Goal: Task Accomplishment & Management: Use online tool/utility

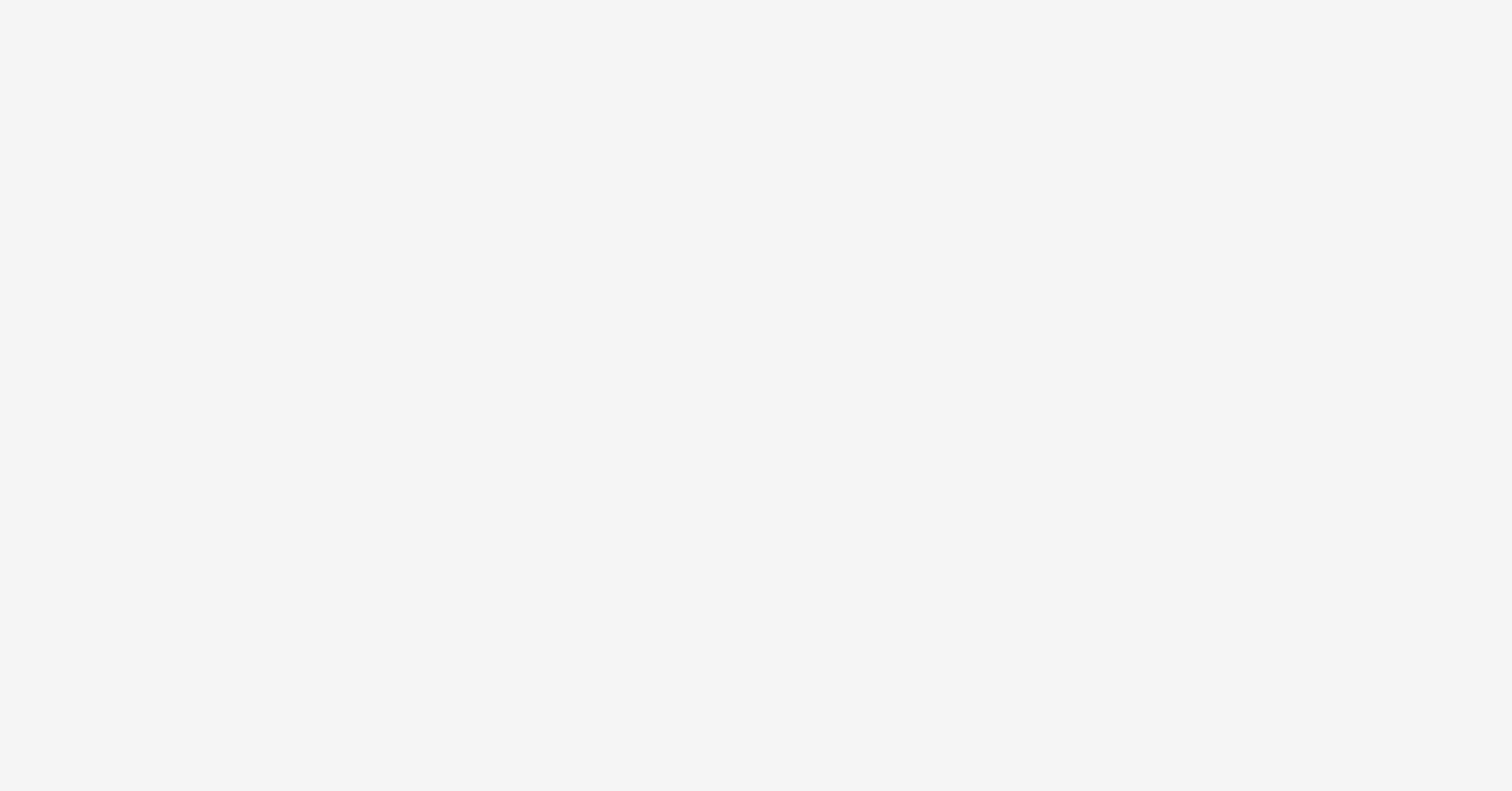
select select "b626f941-834b-427f-b453-0a2b95f57350"
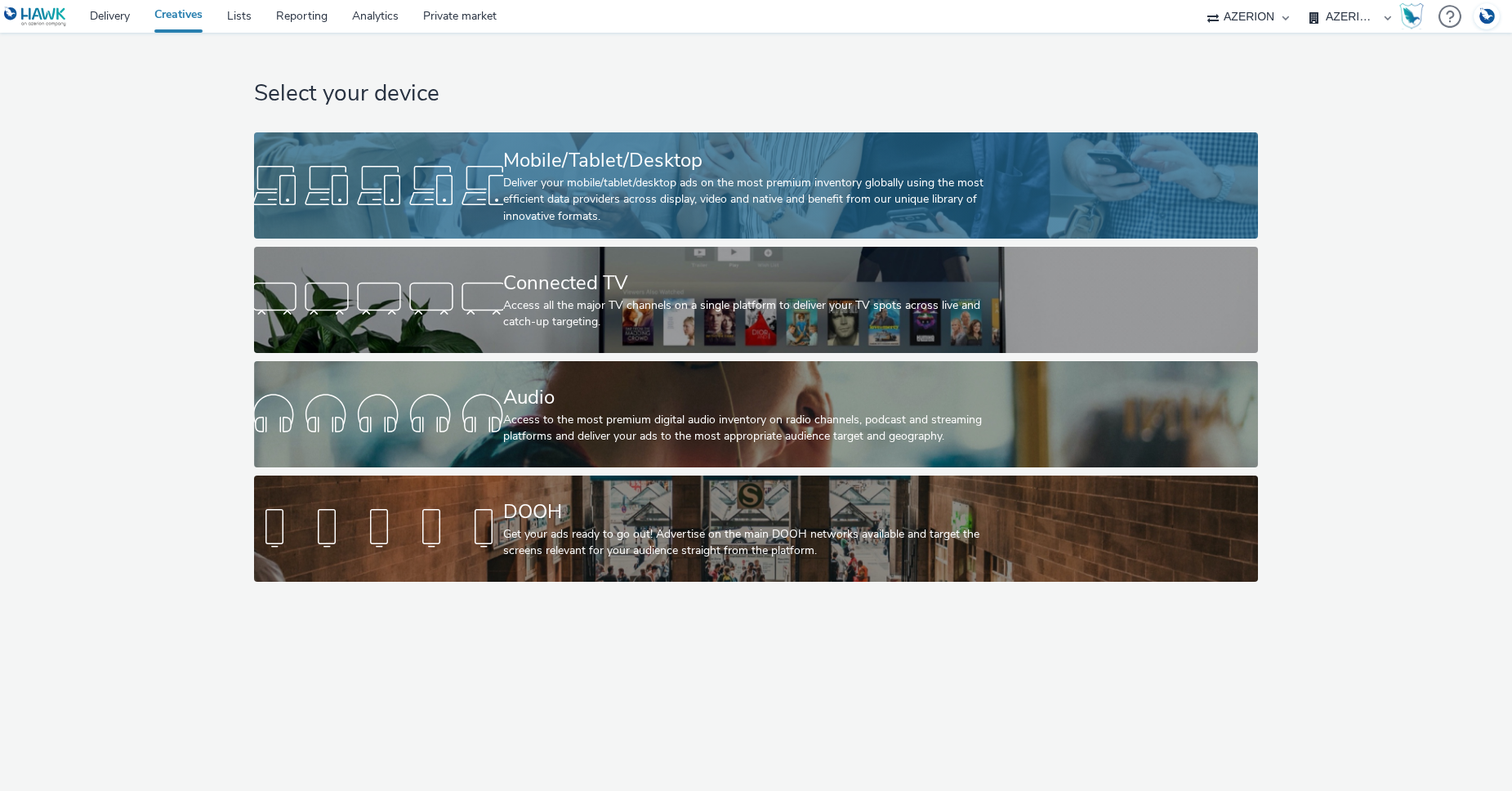
click at [686, 144] on div "Mobile/Tablet/Desktop Deliver your mobile/tablet/desktop ads on the most premiu…" at bounding box center [752, 186] width 499 height 106
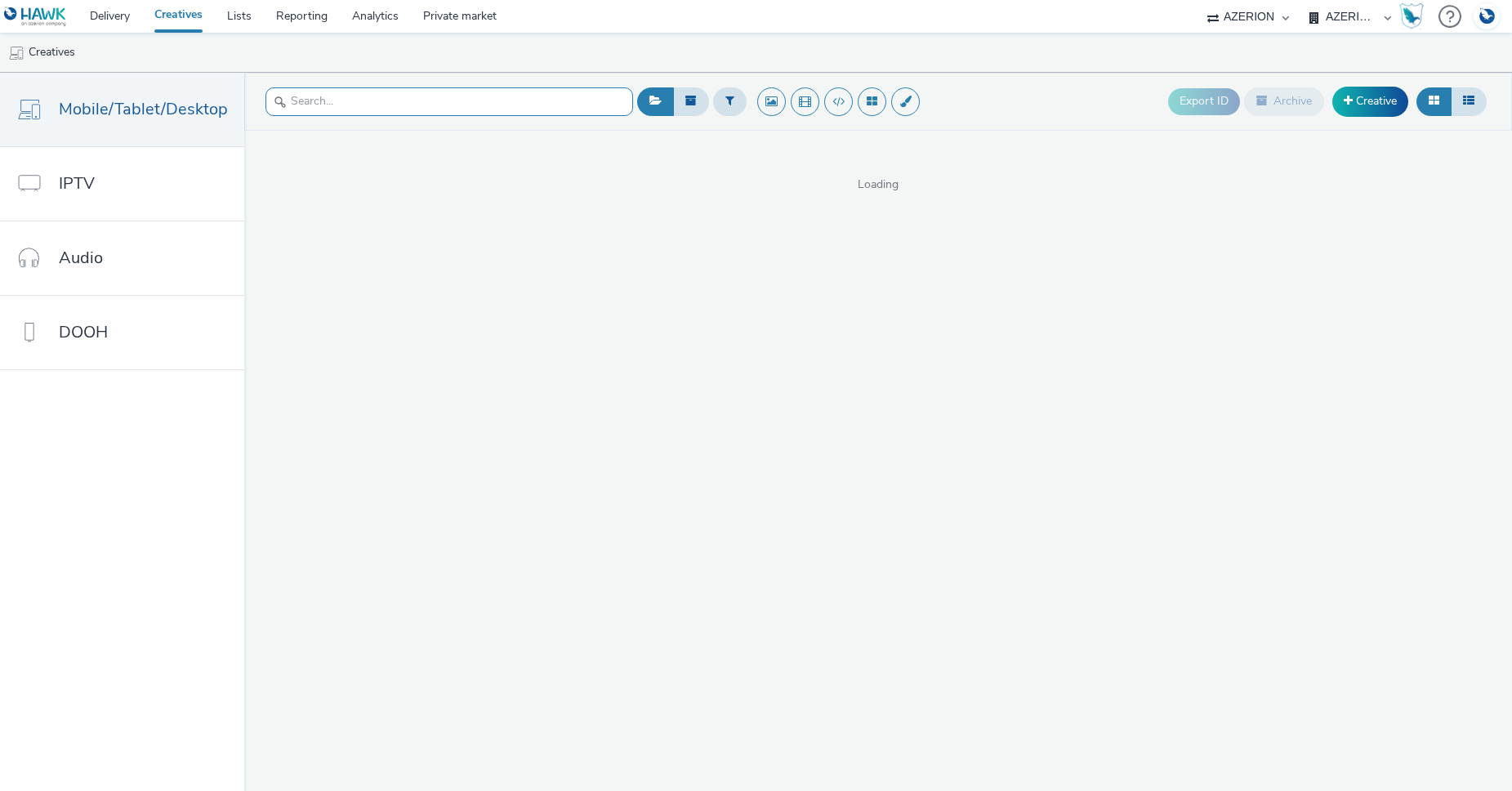
click at [351, 98] on input "text" at bounding box center [449, 101] width 368 height 29
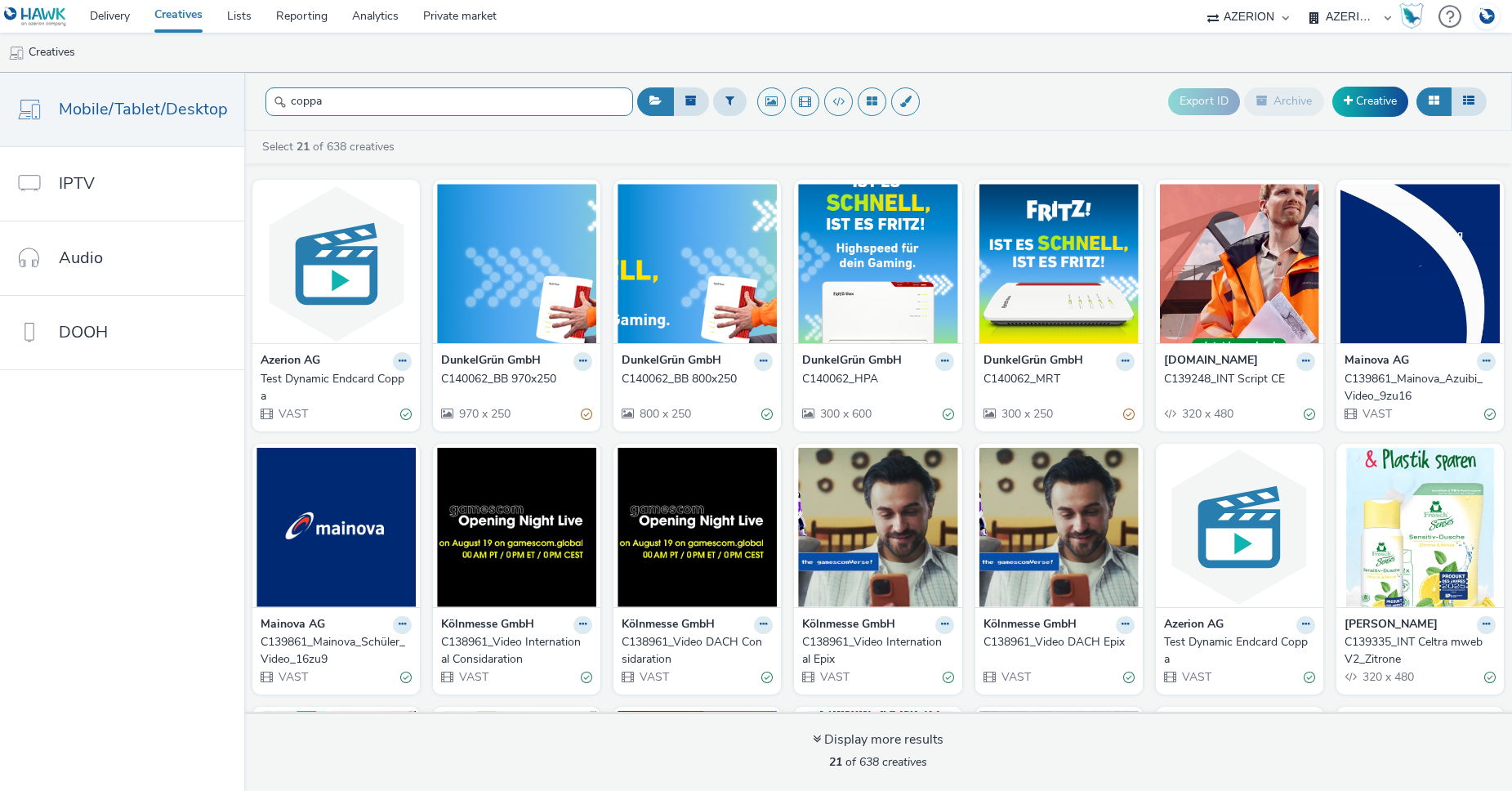
type input "coppa"
click at [360, 356] on div "Azerion AG" at bounding box center [336, 361] width 151 height 19
click at [364, 334] on img at bounding box center [336, 263] width 159 height 159
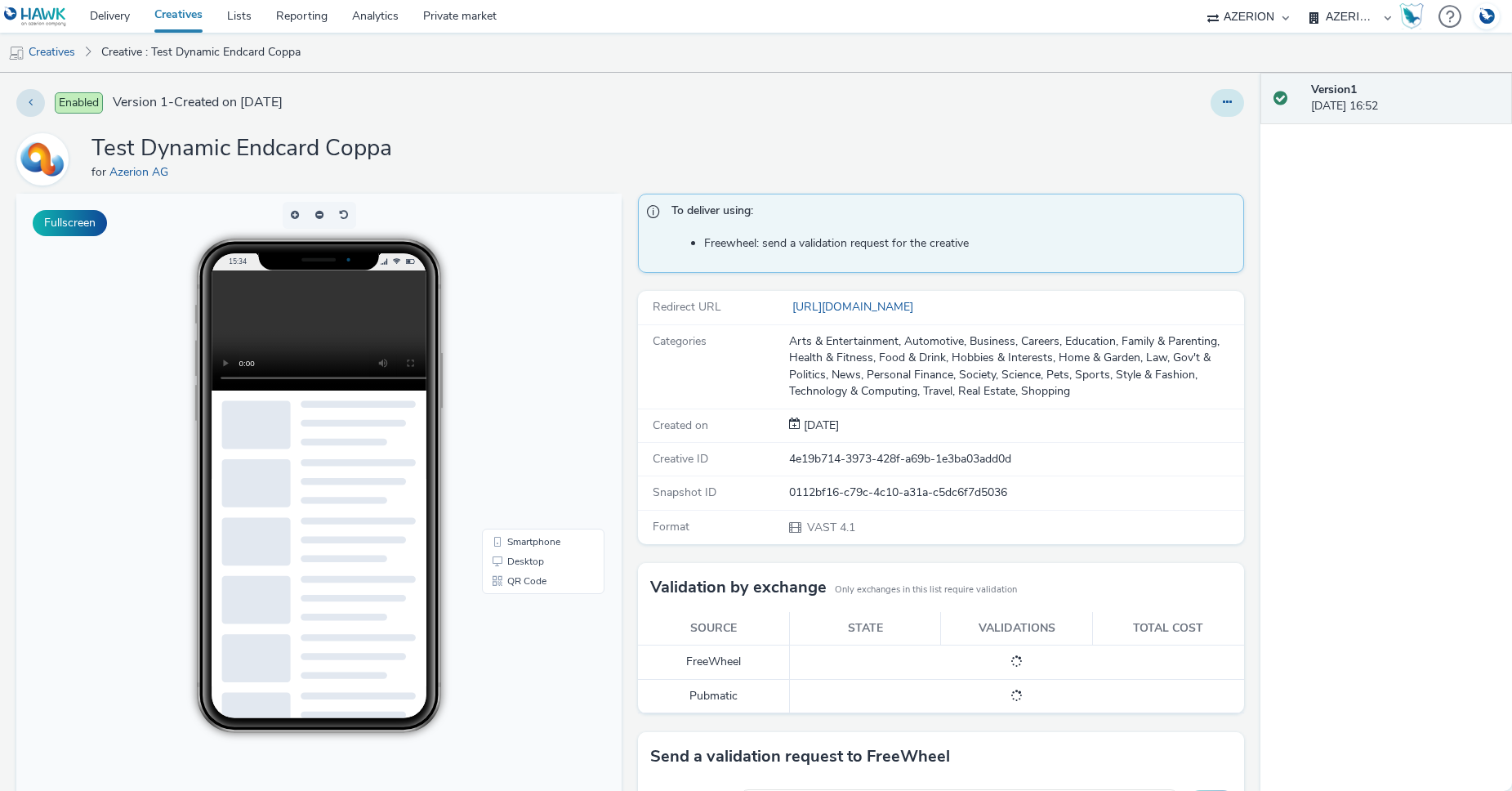
click at [1219, 104] on button at bounding box center [1228, 103] width 34 height 28
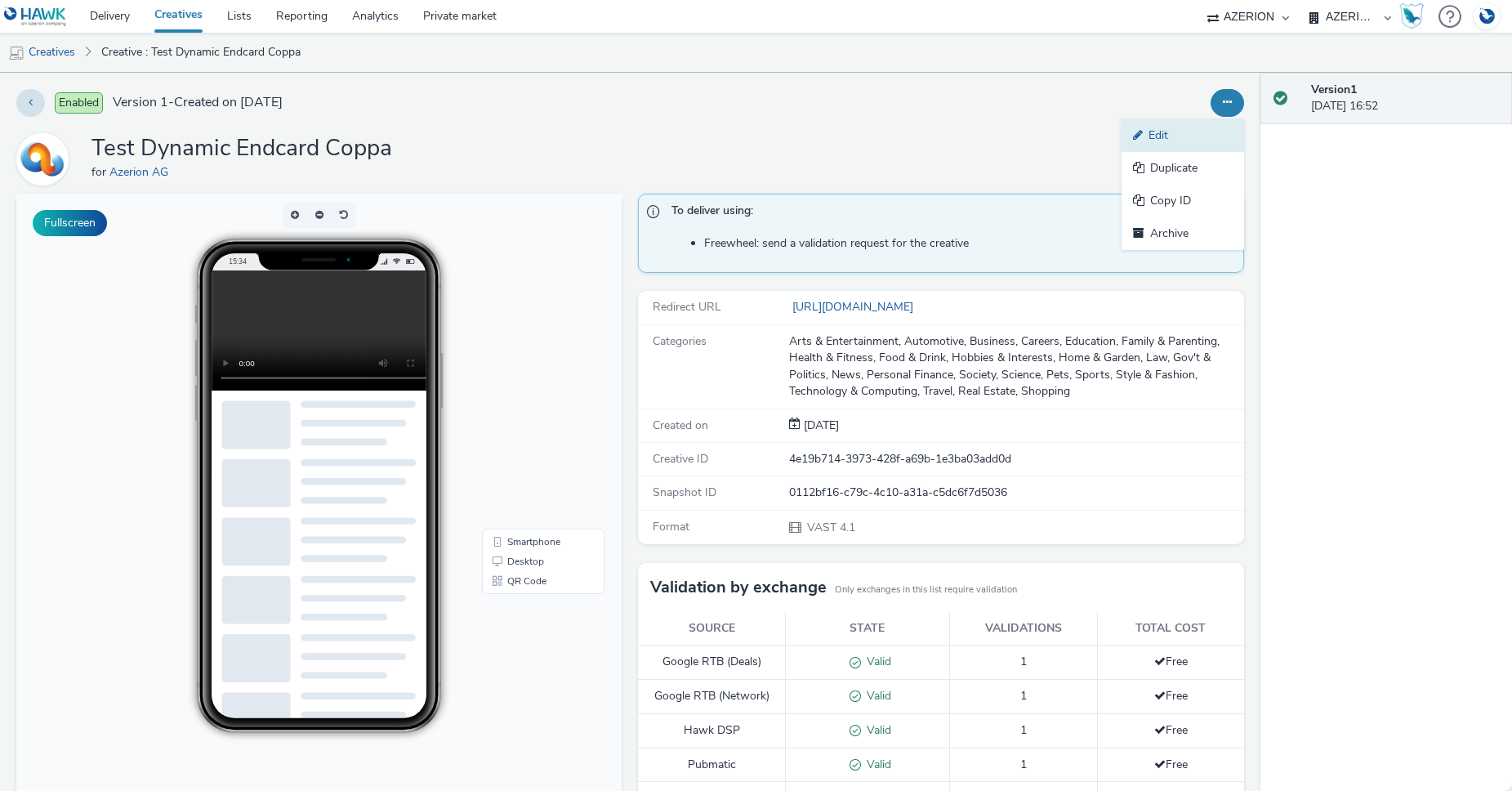
click at [1148, 144] on link "Edit" at bounding box center [1183, 136] width 123 height 33
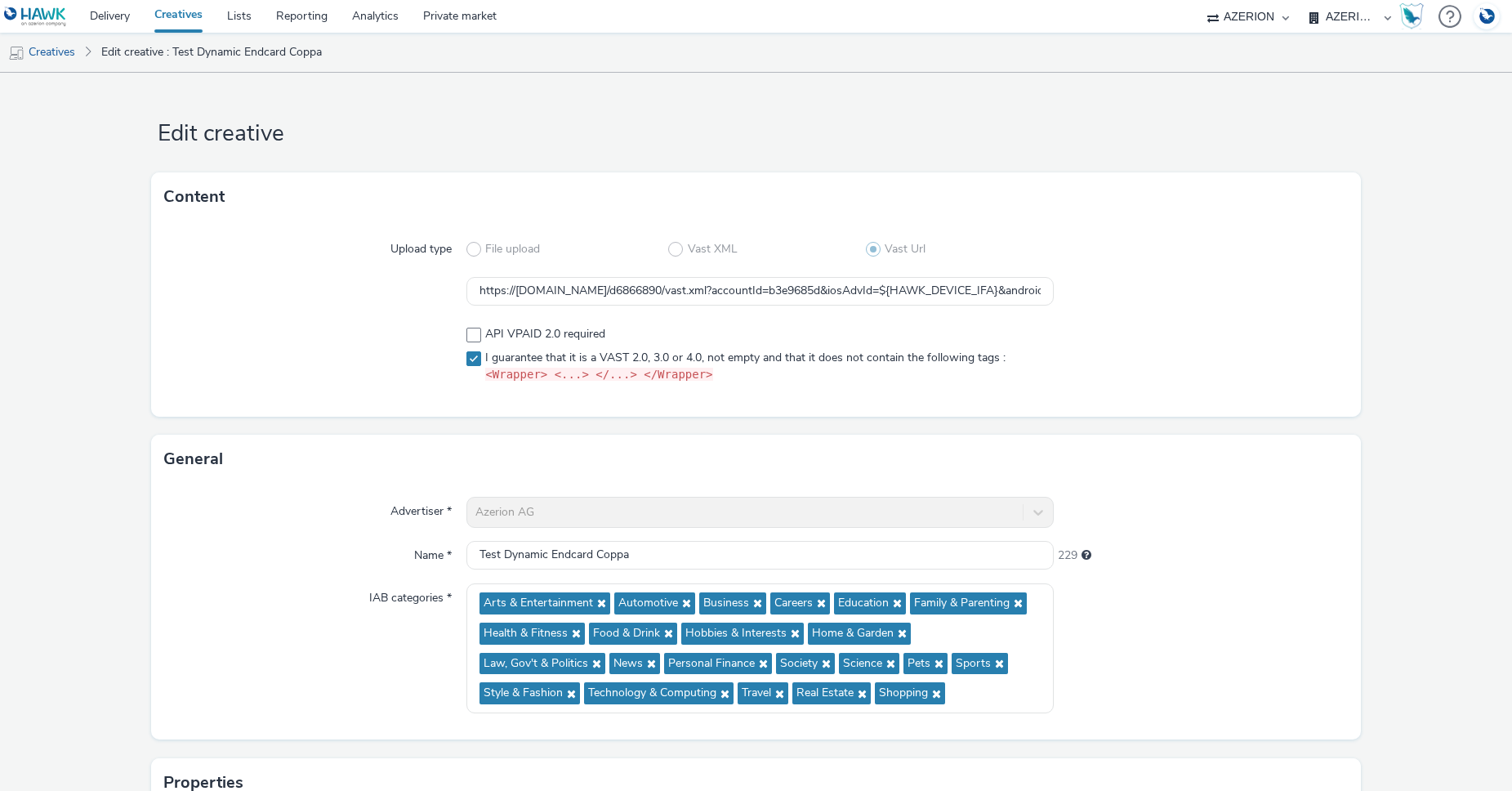
scroll to position [244, 0]
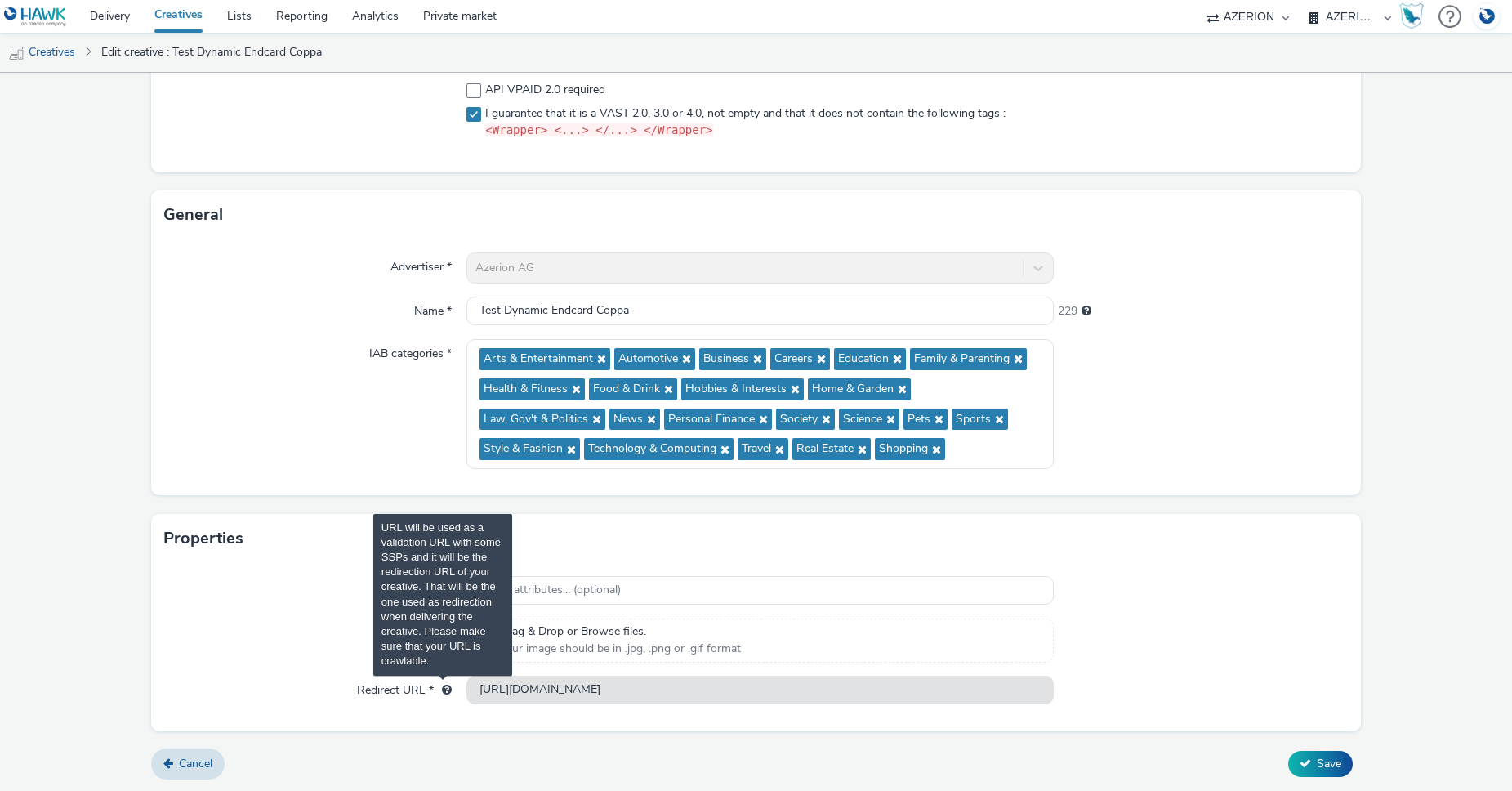
click at [442, 690] on span "URL will be used as a validation URL with some SSPs and it will be the redirect…" at bounding box center [447, 690] width 10 height 12
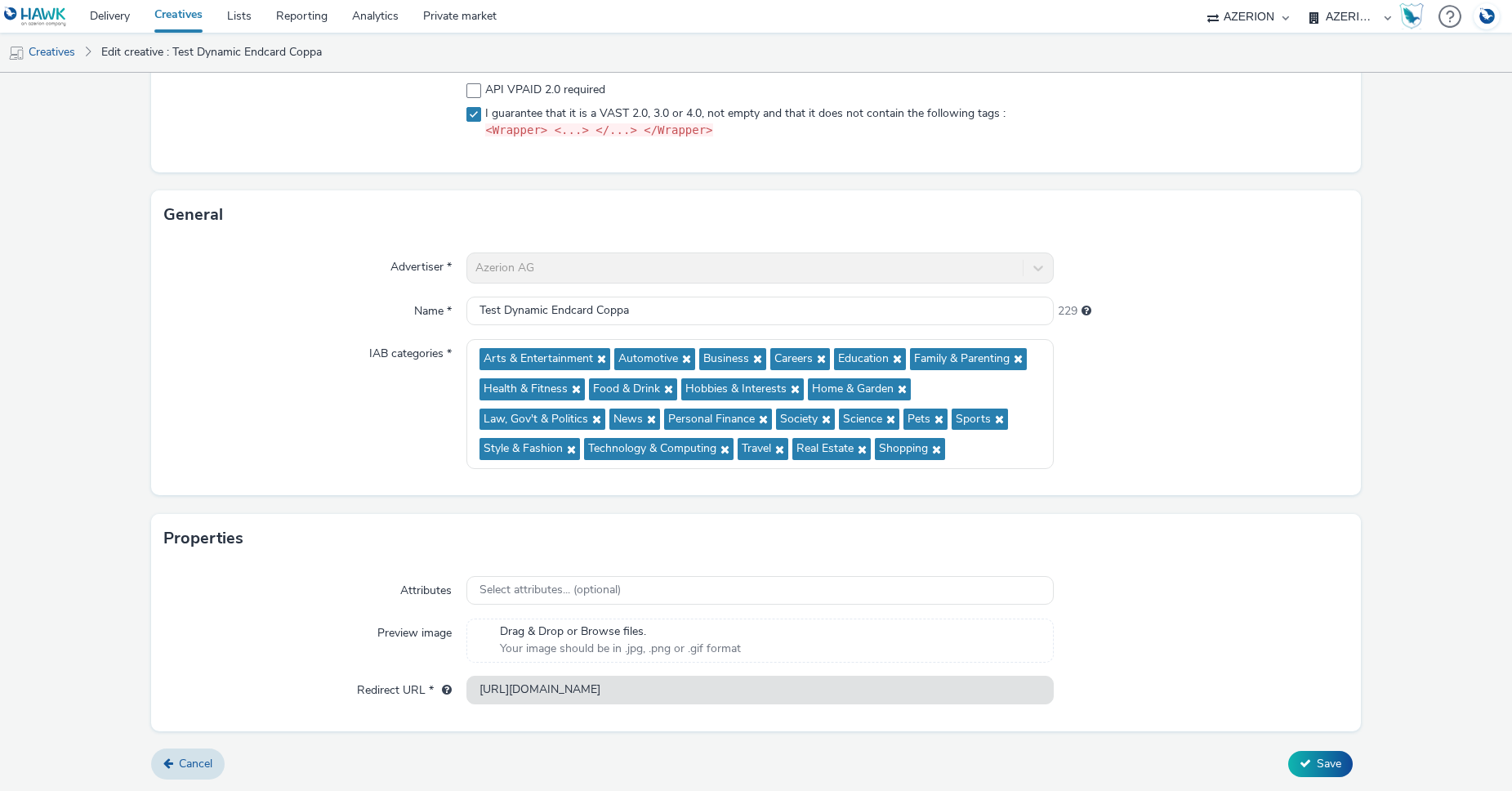
click at [1211, 625] on div at bounding box center [1200, 641] width 294 height 45
click at [1300, 761] on icon at bounding box center [1306, 764] width 12 height 12
